Goal: Task Accomplishment & Management: Manage account settings

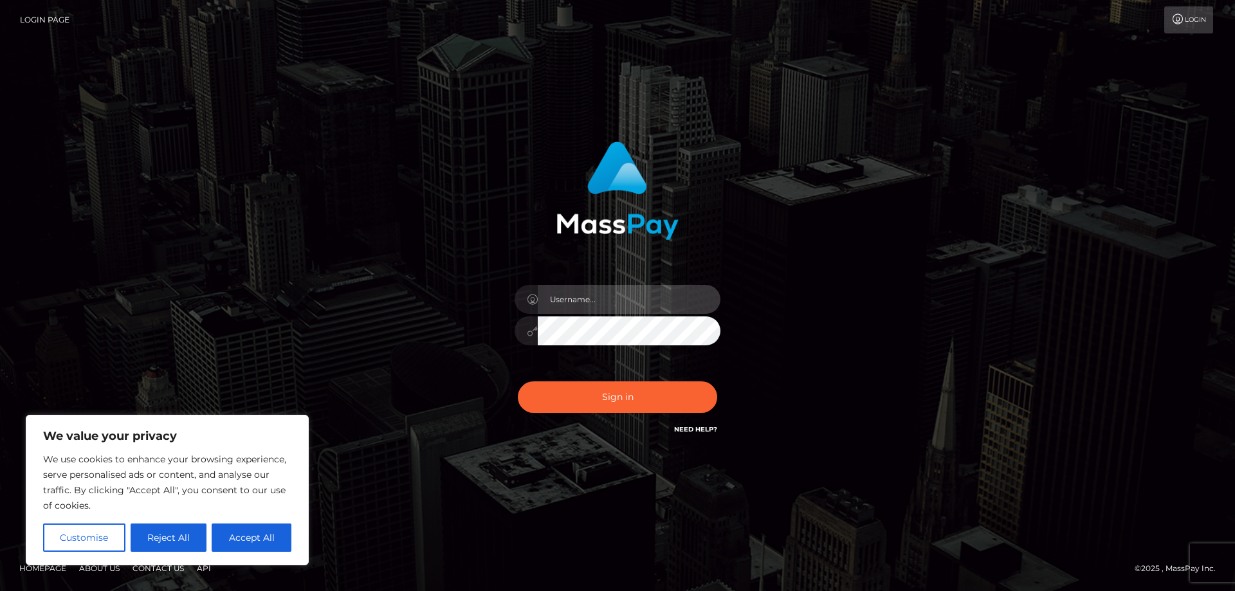
click at [608, 298] on input "text" at bounding box center [629, 299] width 183 height 29
type input "merxegarcia200@gmail.com"
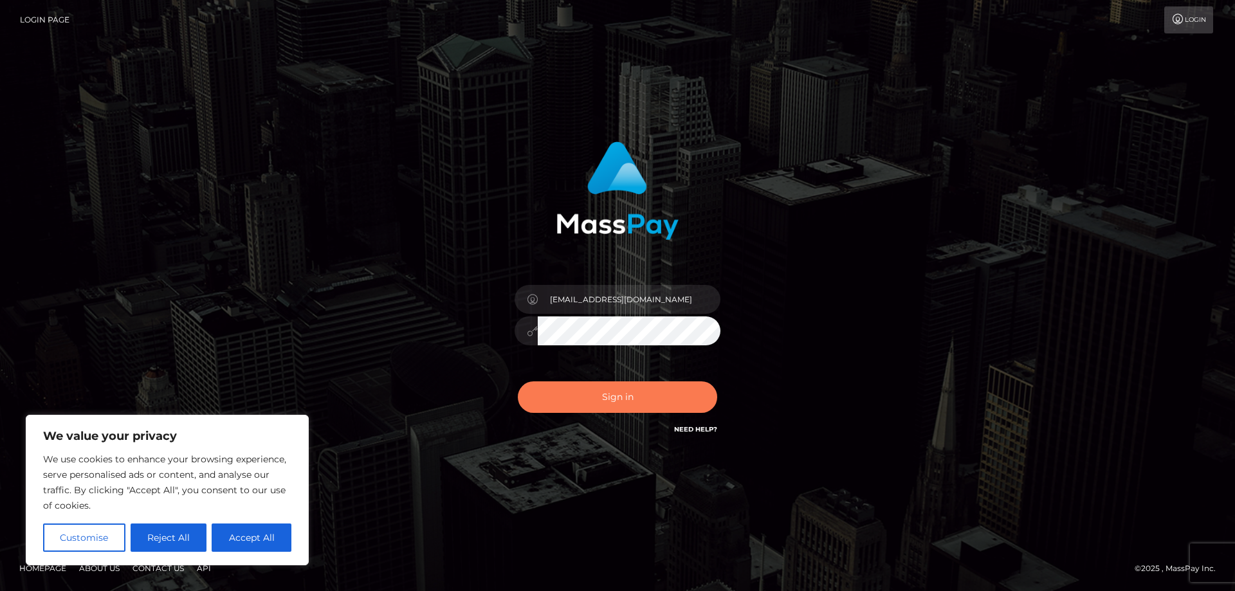
click at [616, 400] on button "Sign in" at bounding box center [617, 397] width 199 height 32
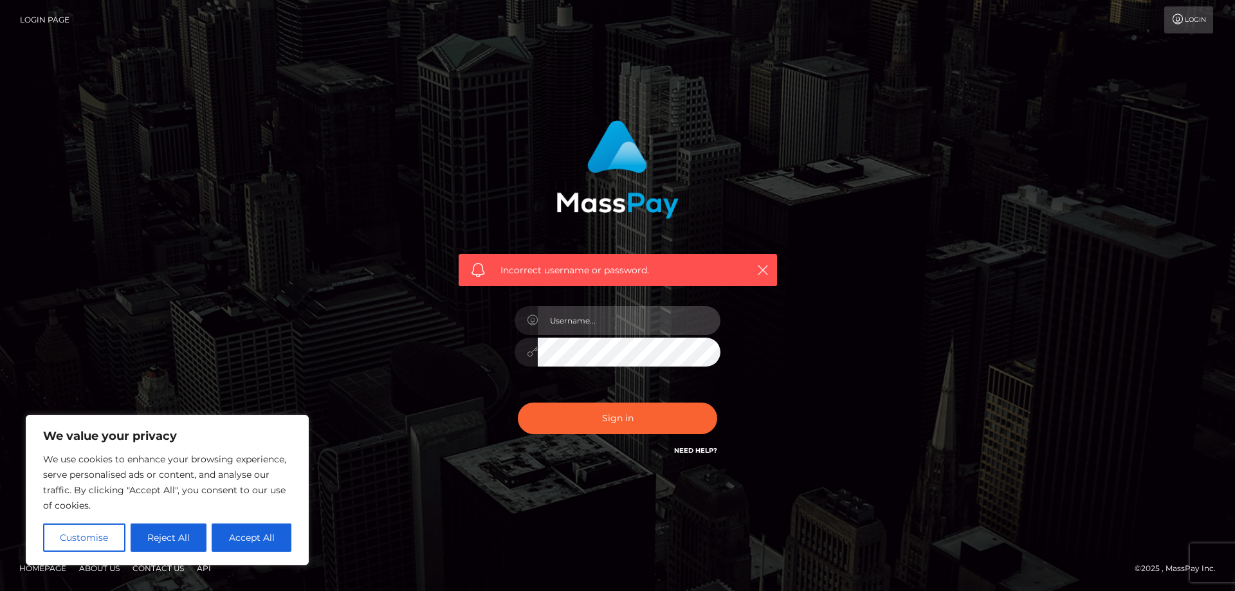
click at [584, 317] on input "text" at bounding box center [629, 320] width 183 height 29
drag, startPoint x: 1145, startPoint y: 35, endPoint x: 1171, endPoint y: 21, distance: 29.4
click at [1150, 32] on nav "Login Page Login" at bounding box center [617, 20] width 1235 height 40
click at [1171, 21] on icon at bounding box center [1178, 19] width 14 height 10
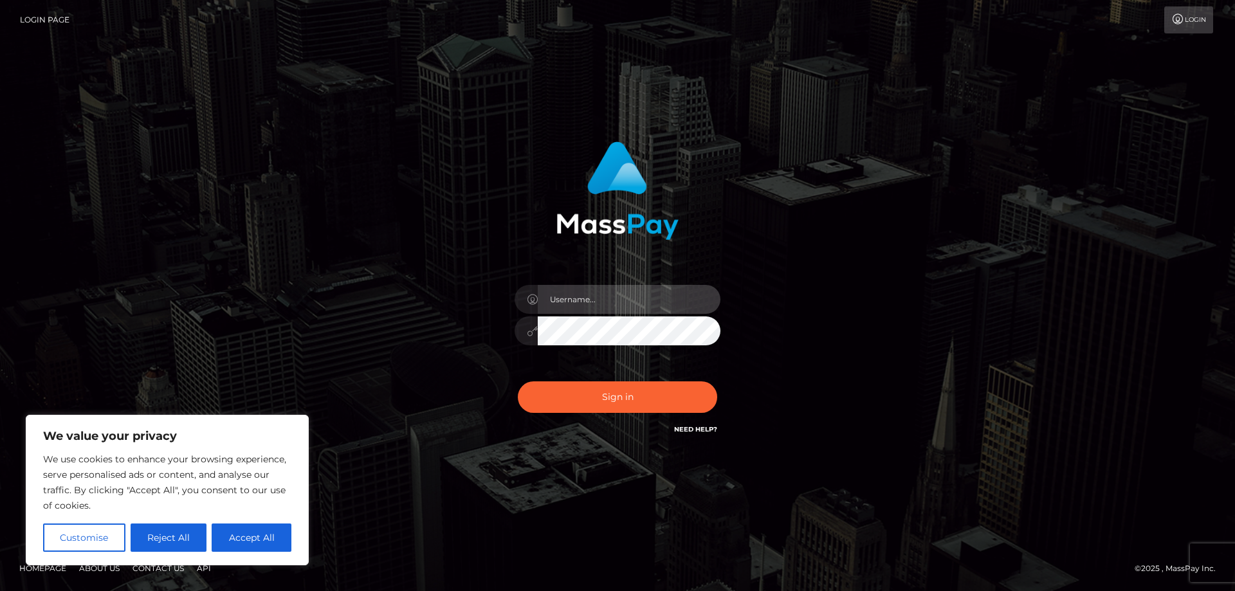
click at [593, 301] on input "text" at bounding box center [629, 299] width 183 height 29
type input "merxegarcia200@gmail.com"
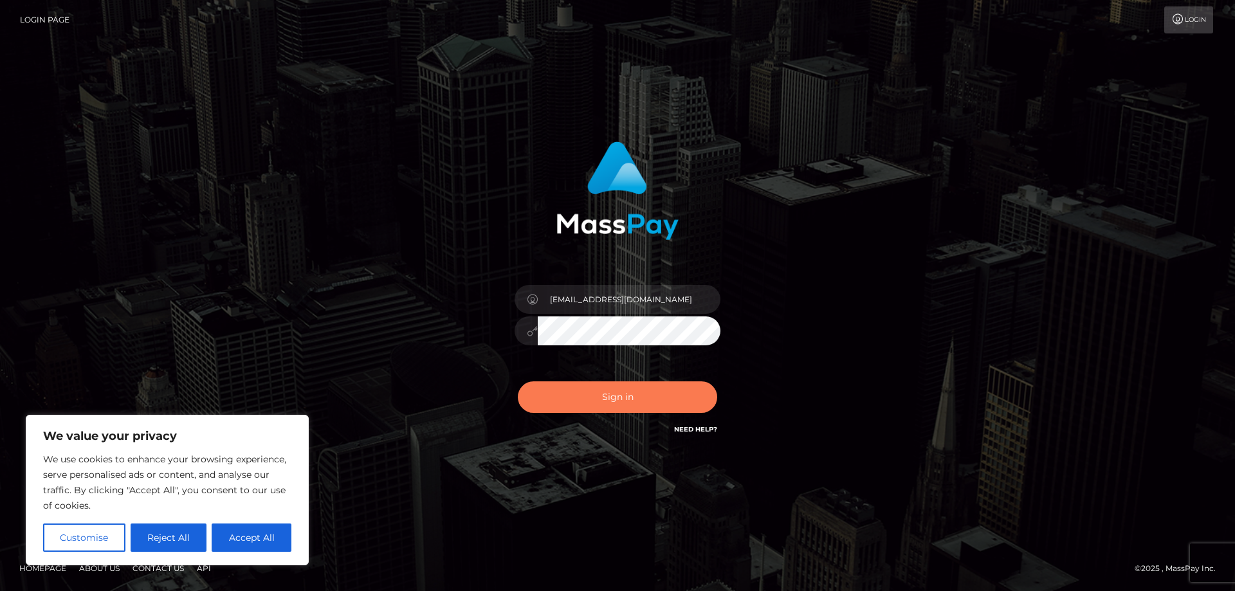
click at [623, 387] on button "Sign in" at bounding box center [617, 397] width 199 height 32
